Goal: Navigation & Orientation: Go to known website

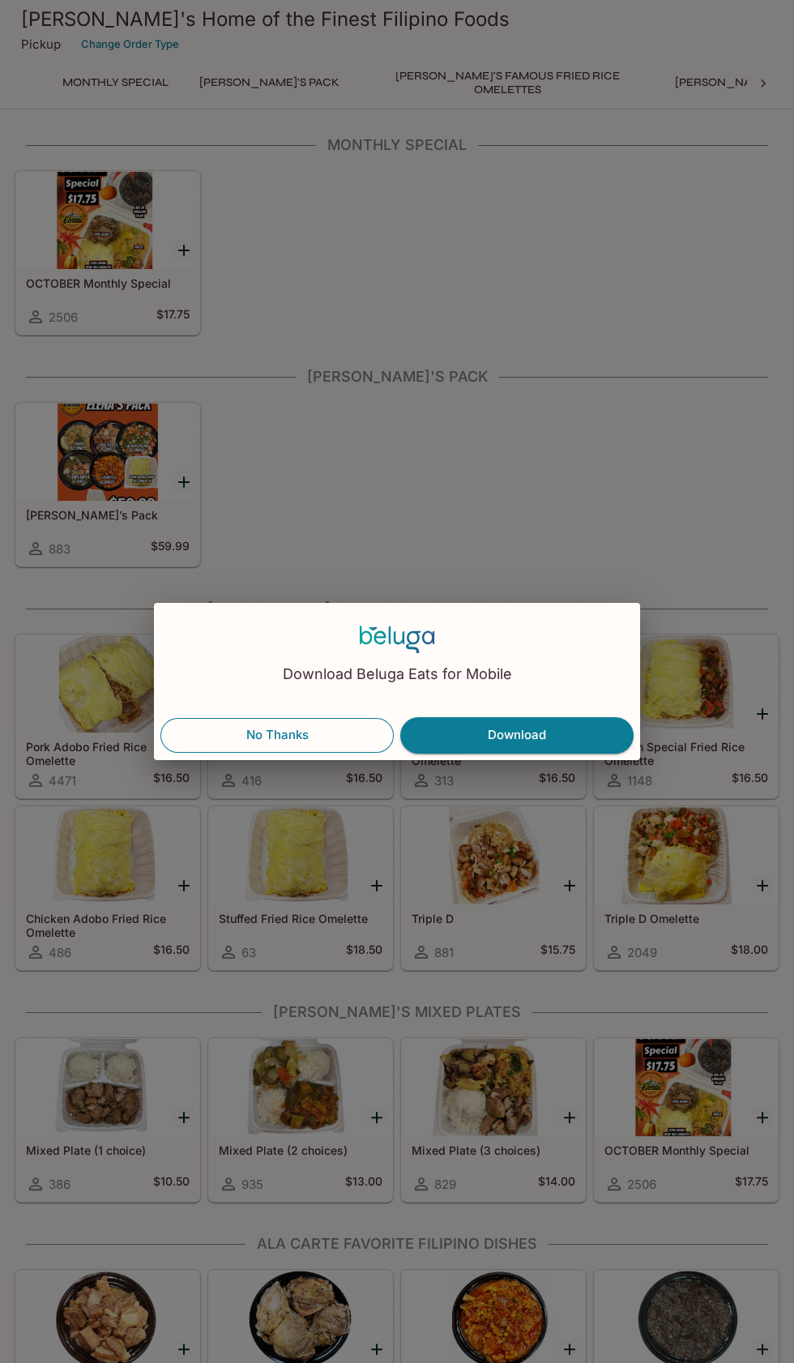
click at [301, 735] on button "No Thanks" at bounding box center [276, 735] width 233 height 34
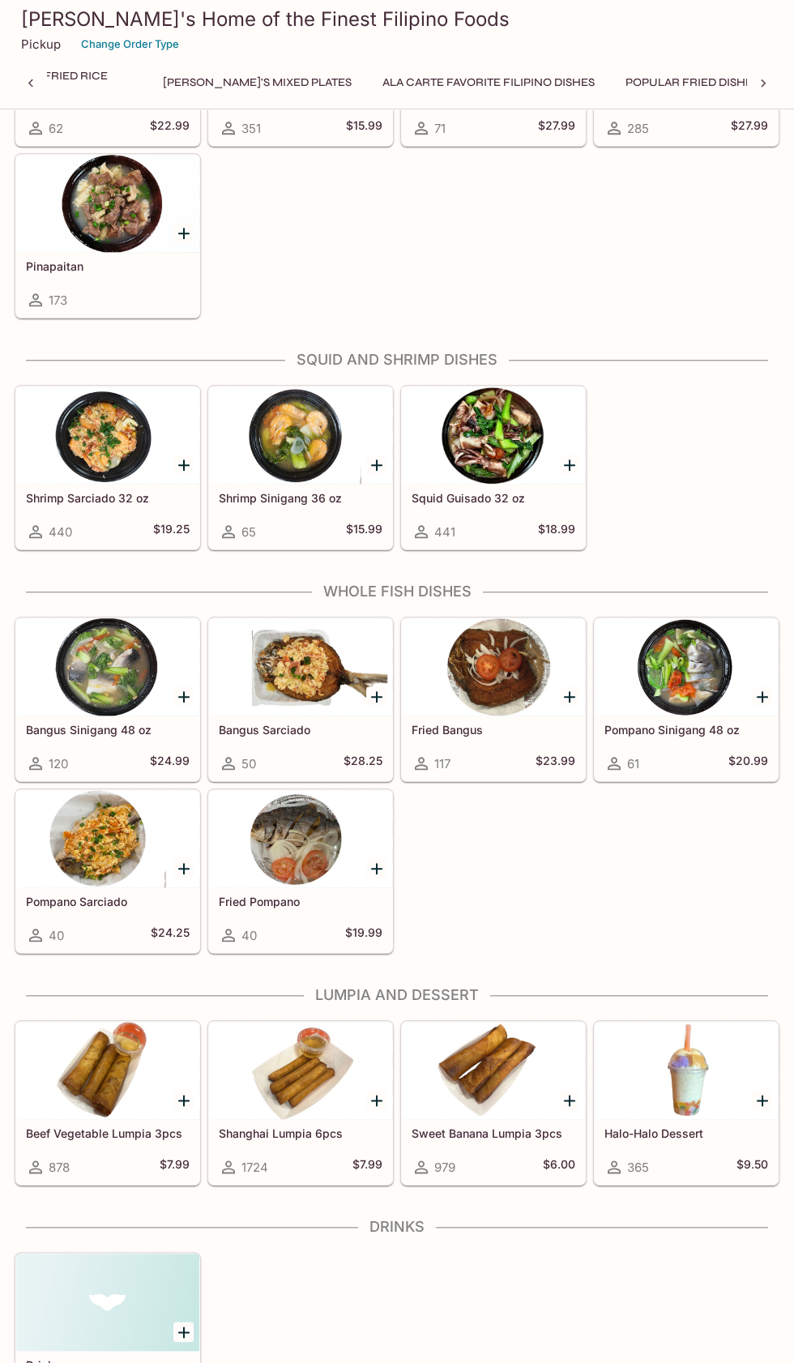
scroll to position [2267, 0]
